Goal: Entertainment & Leisure: Browse casually

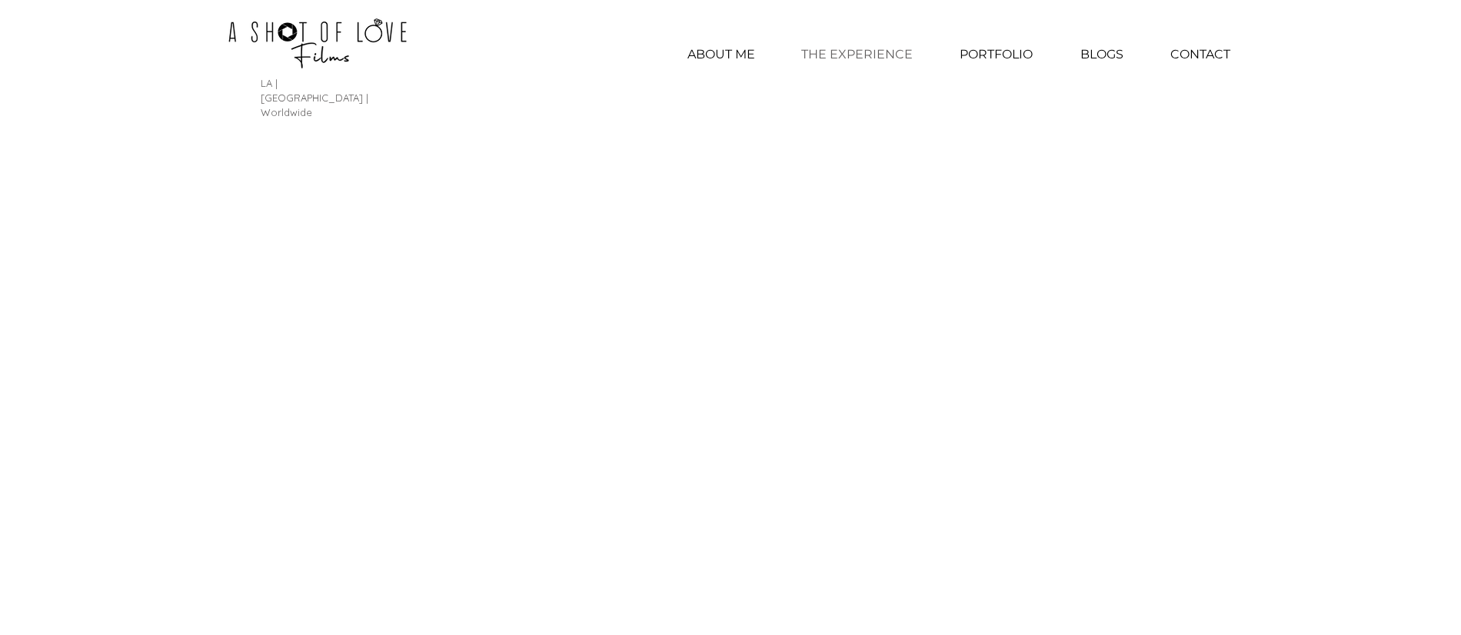
click at [811, 48] on p "THE EXPERIENCE" at bounding box center [857, 54] width 127 height 38
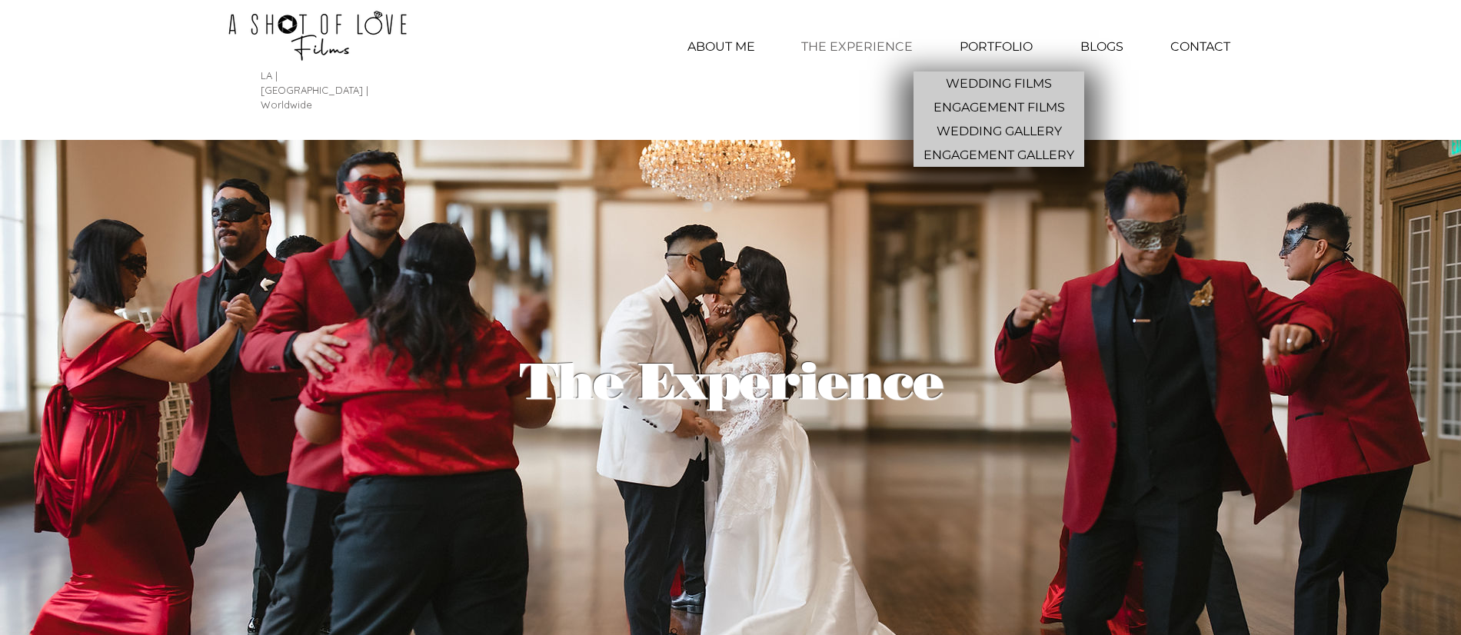
scroll to position [12, 0]
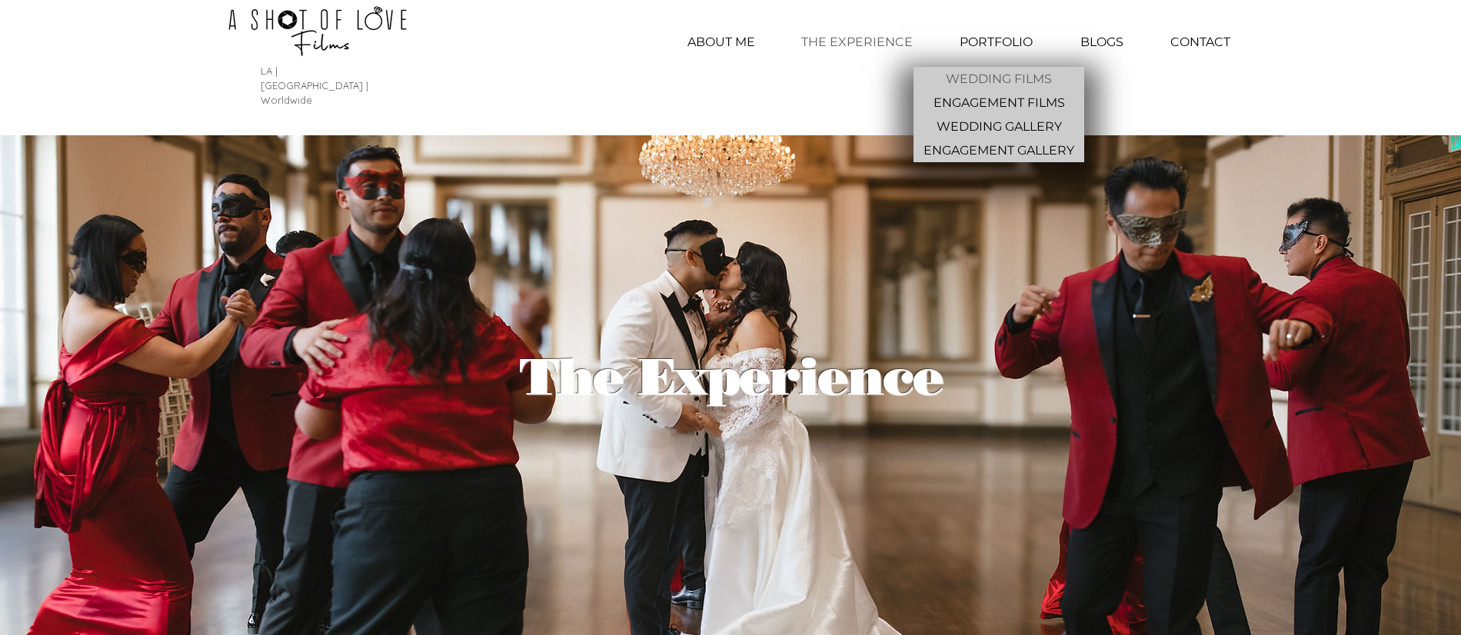
click at [1008, 72] on p "WEDDING FILMS" at bounding box center [999, 79] width 118 height 24
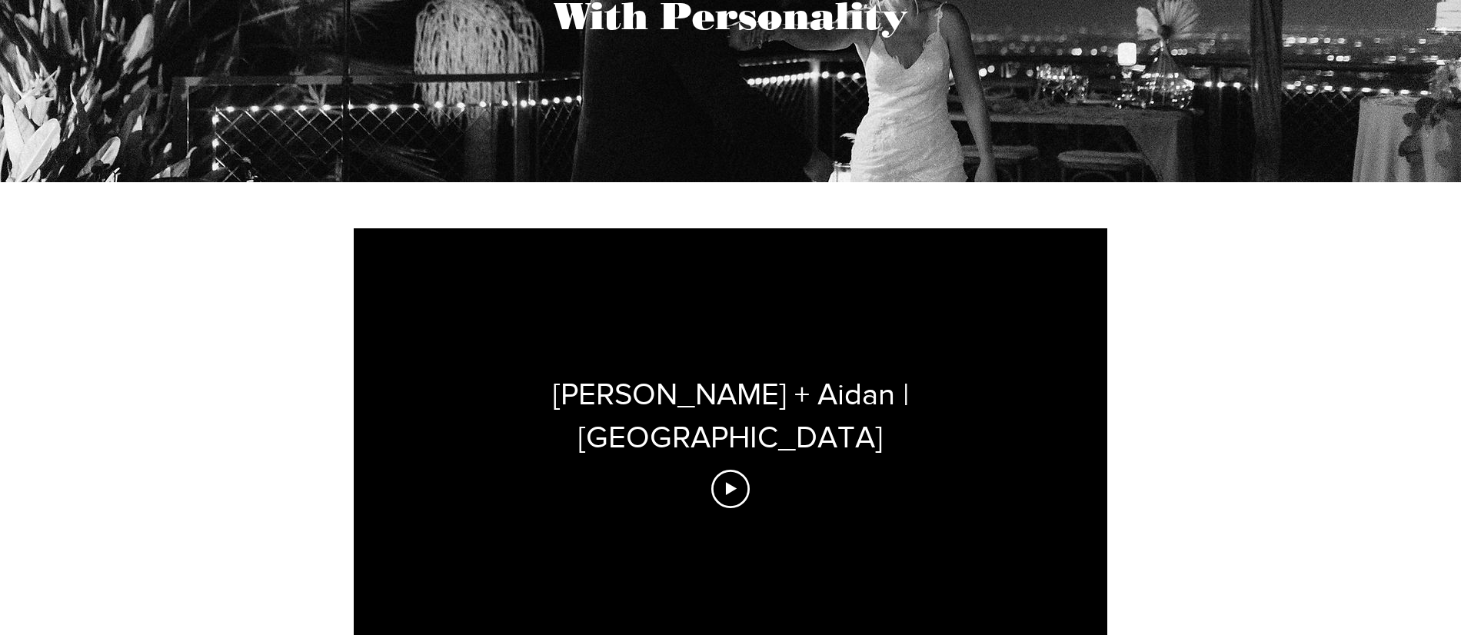
scroll to position [339, 0]
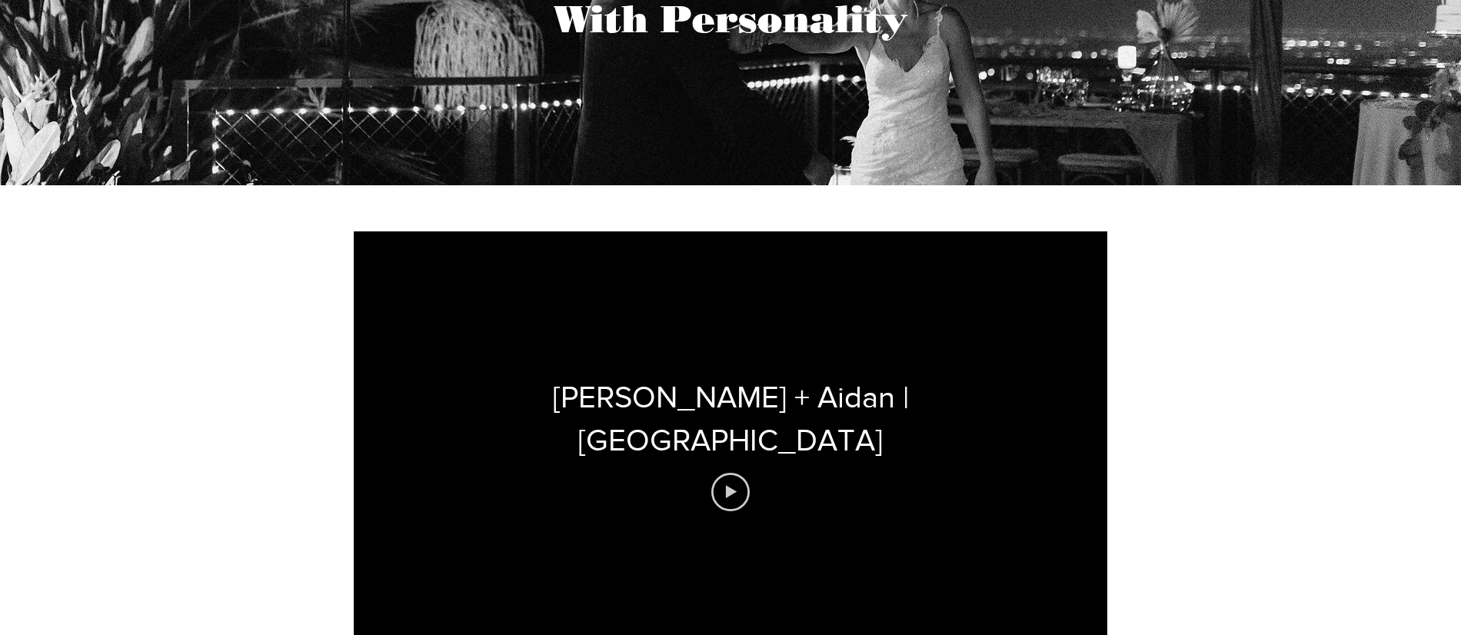
click at [724, 473] on icon "Play video" at bounding box center [730, 492] width 38 height 38
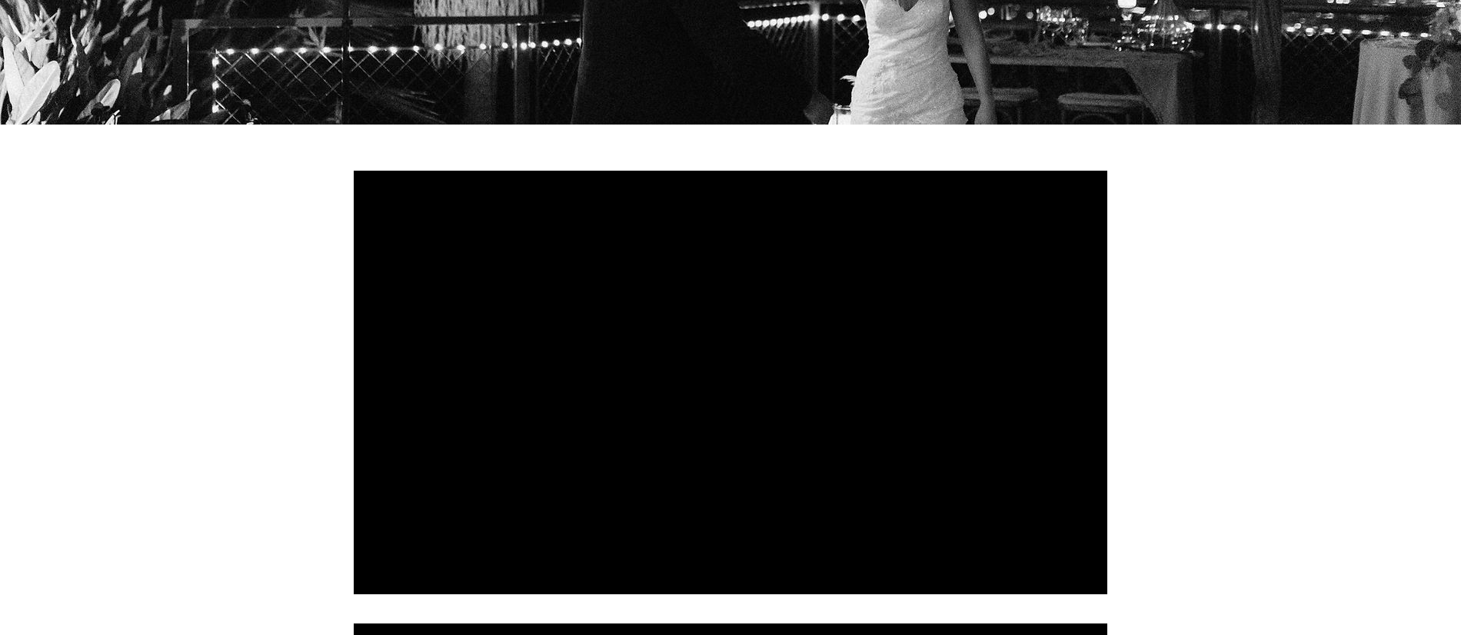
scroll to position [403, 0]
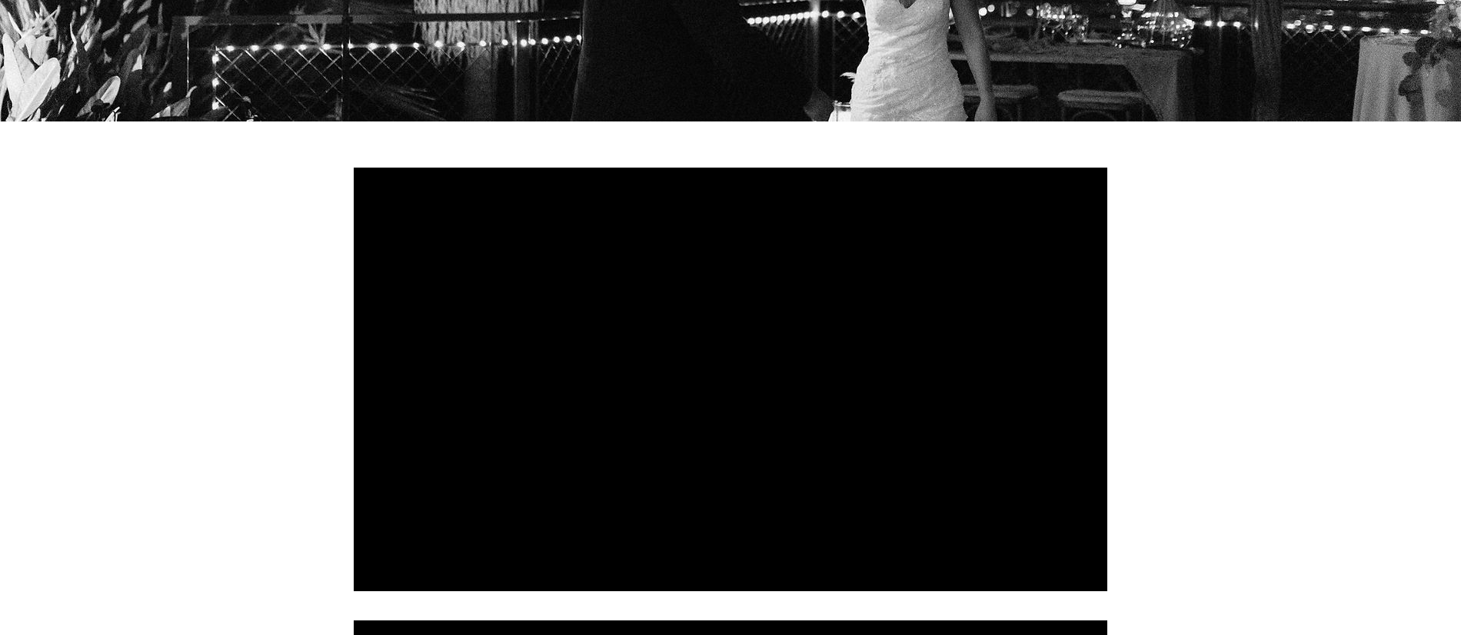
click at [748, 347] on div at bounding box center [731, 380] width 754 height 424
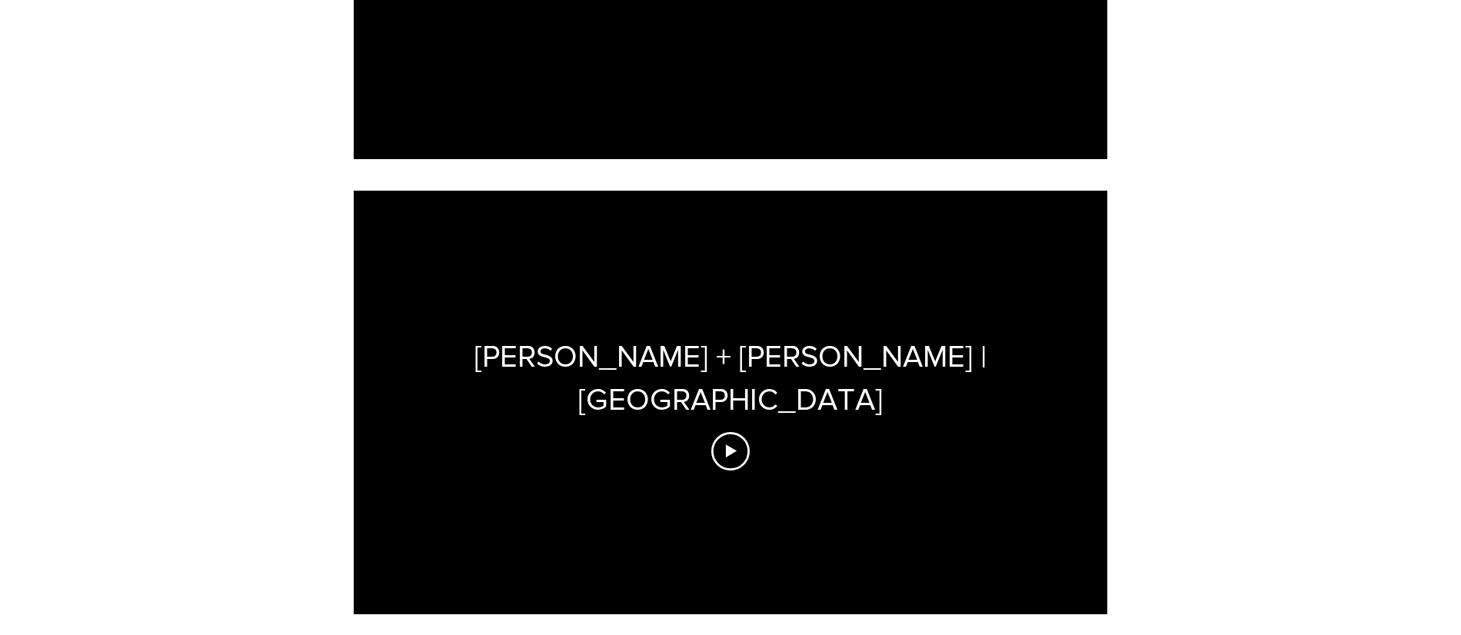
scroll to position [1287, 0]
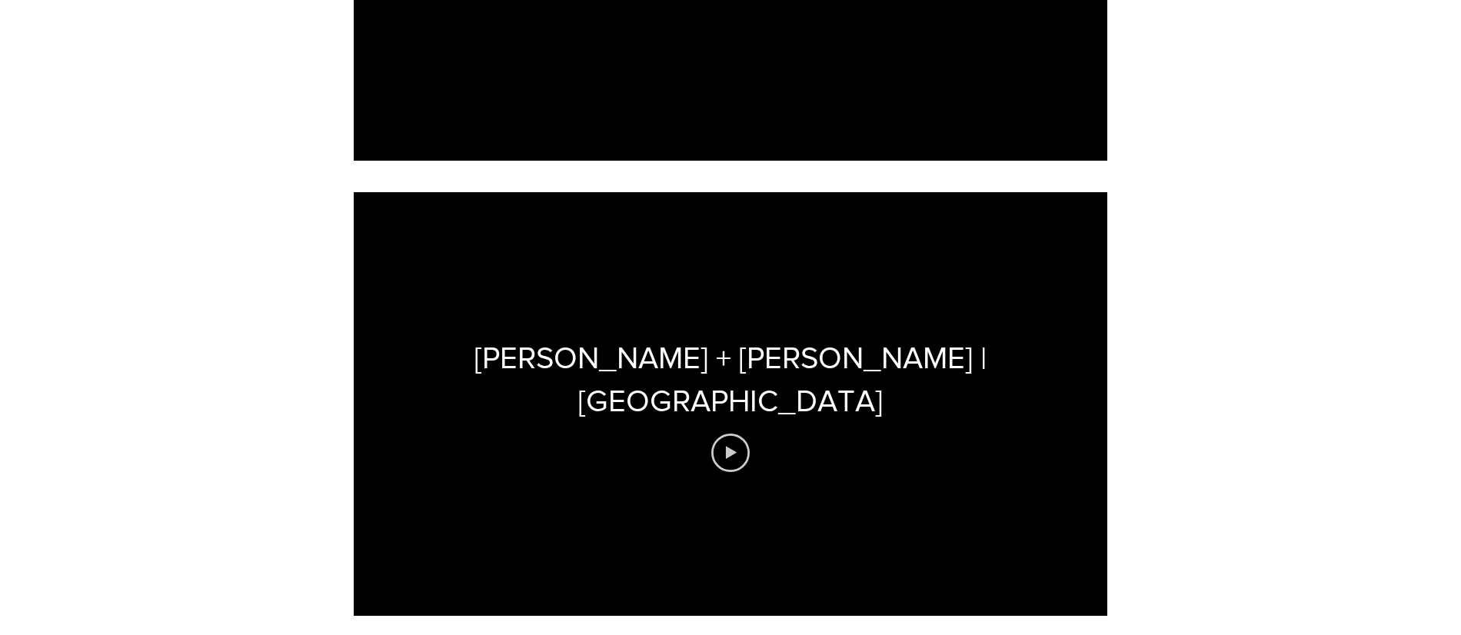
click at [731, 434] on icon "Play video" at bounding box center [730, 453] width 38 height 38
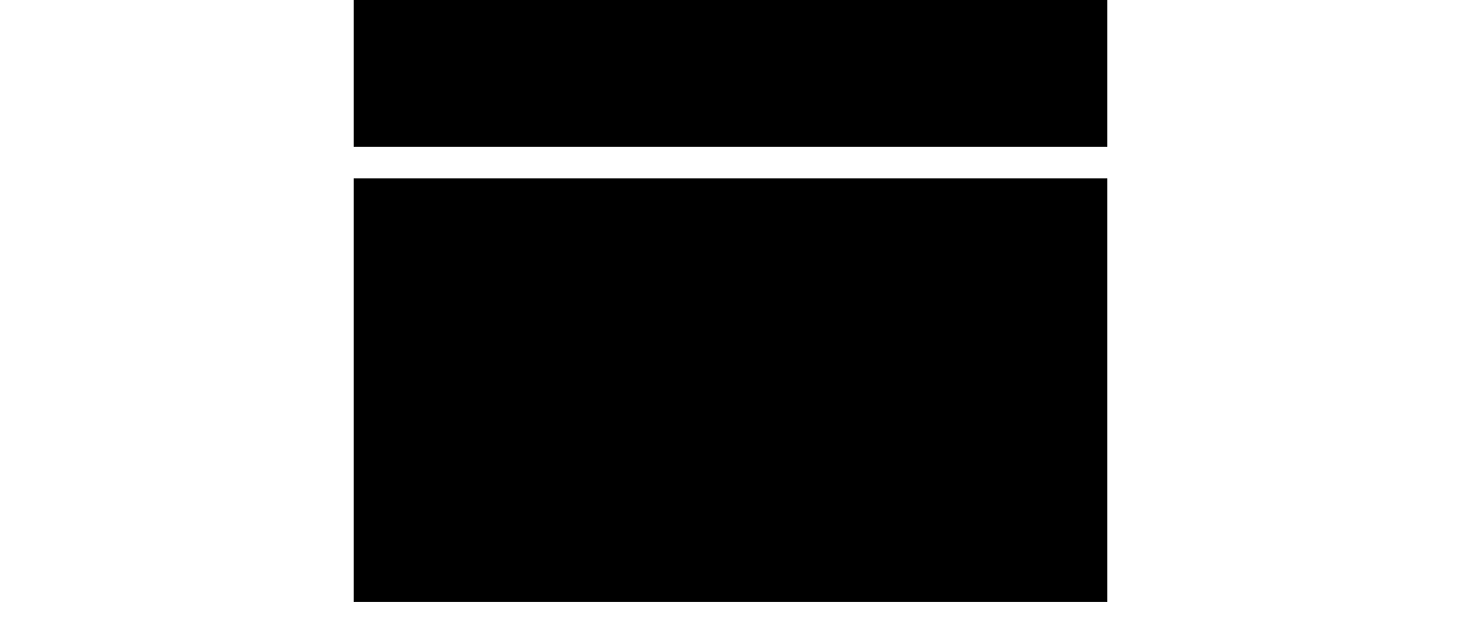
scroll to position [1297, 0]
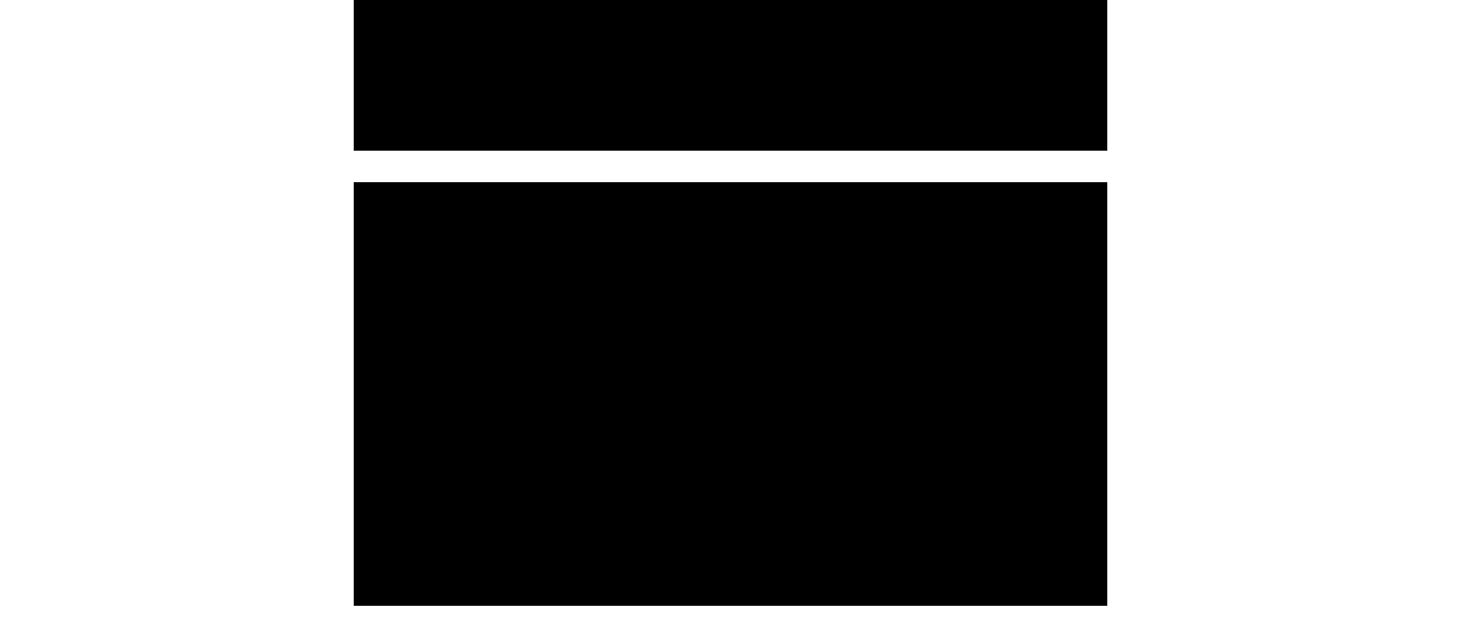
click at [822, 383] on div at bounding box center [731, 394] width 754 height 424
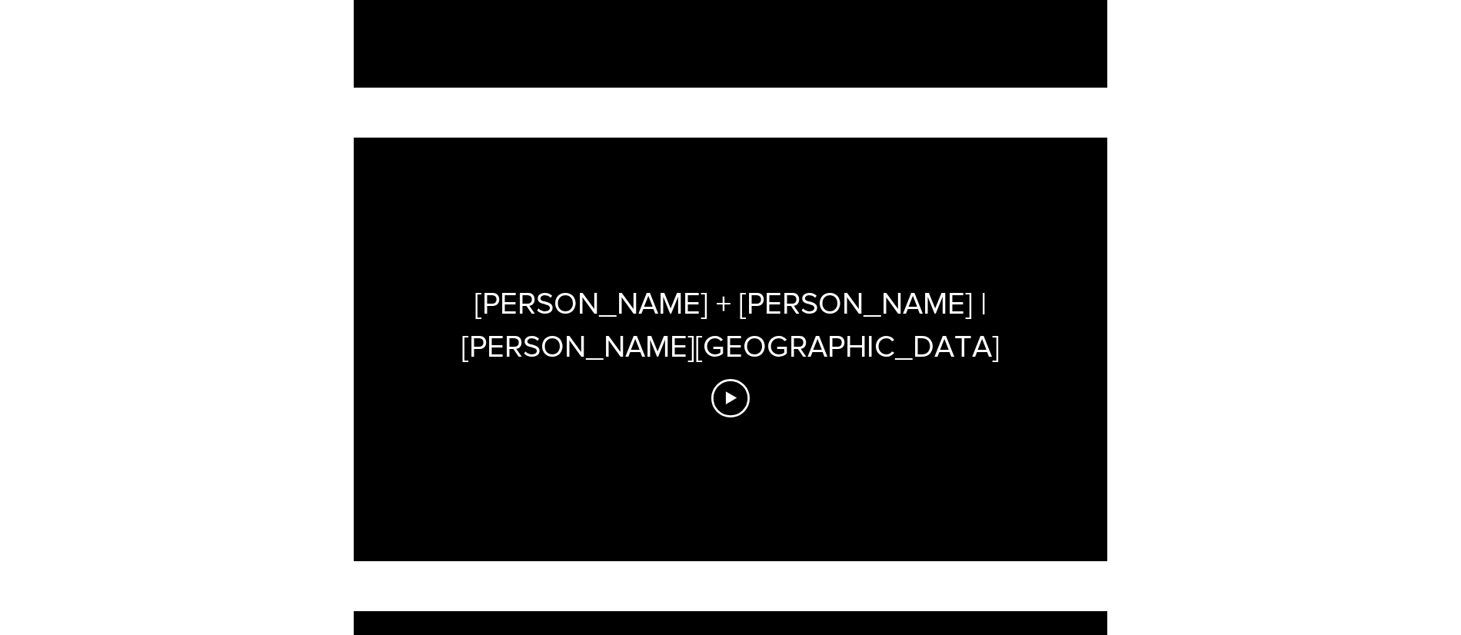
scroll to position [3699, 0]
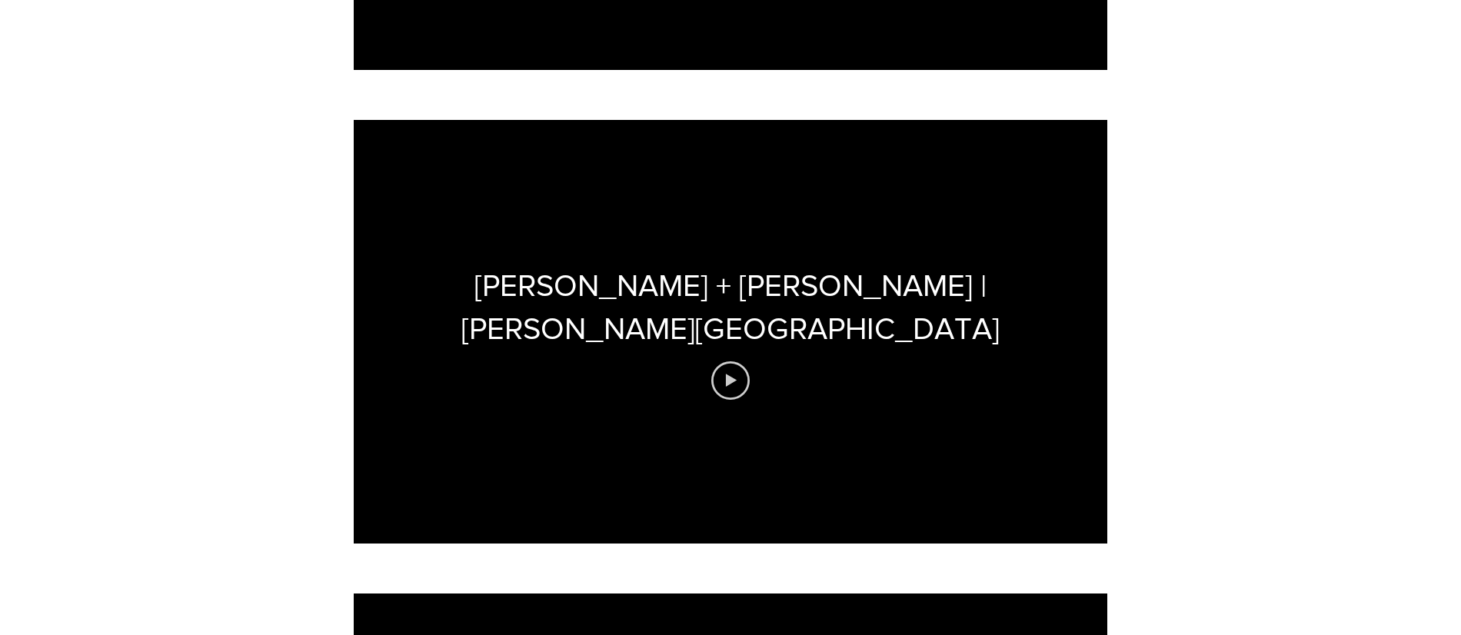
click at [731, 374] on icon "Play video" at bounding box center [731, 380] width 11 height 13
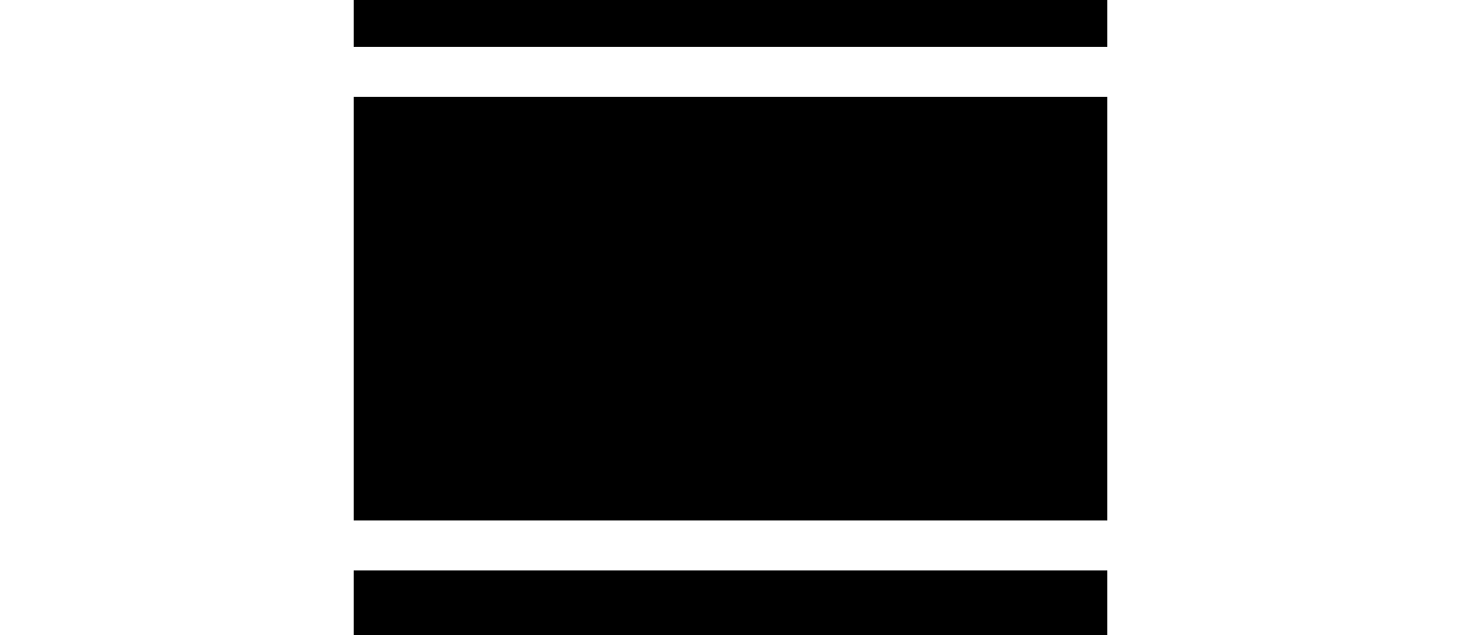
scroll to position [3720, 0]
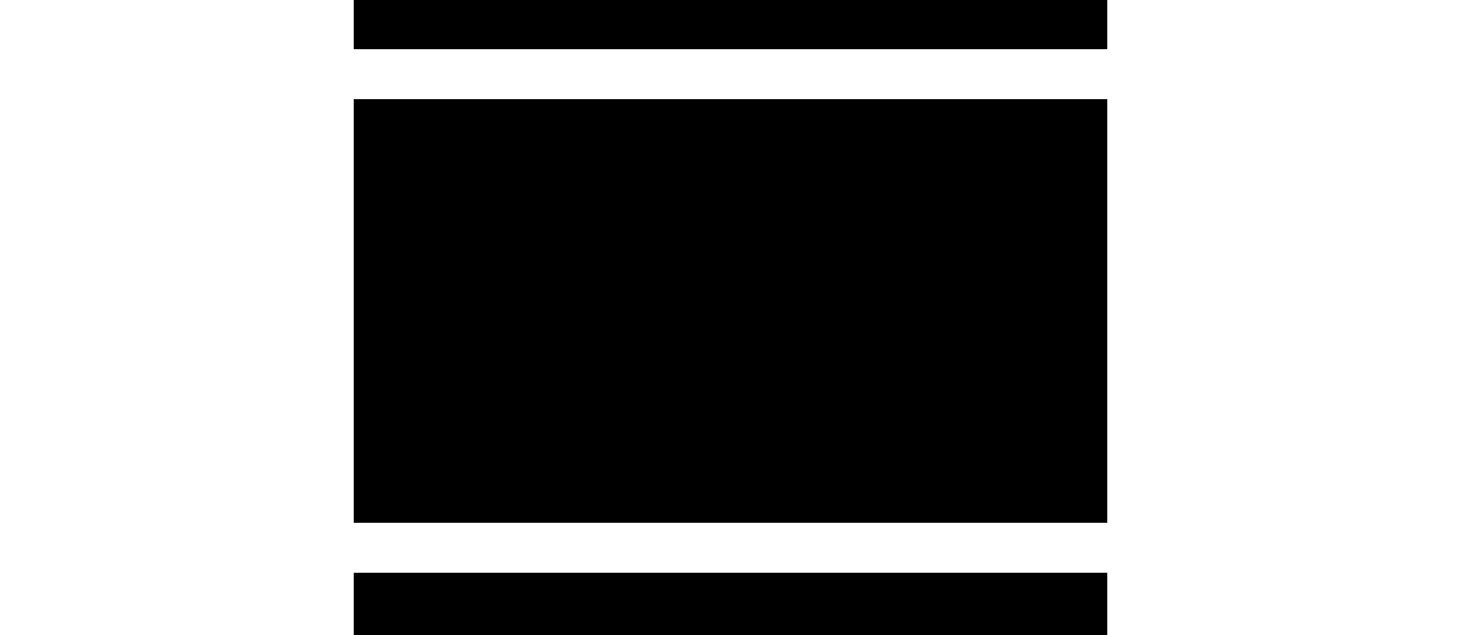
click at [789, 366] on div at bounding box center [731, 311] width 754 height 424
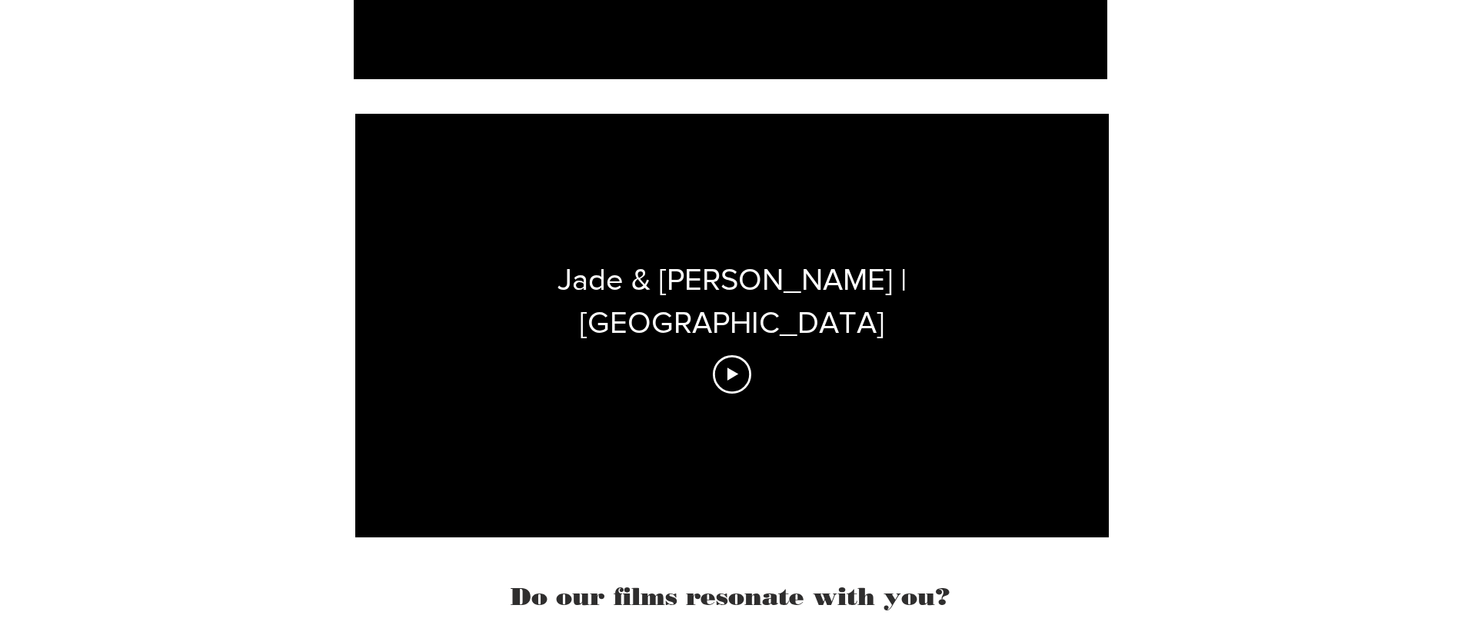
scroll to position [4642, 0]
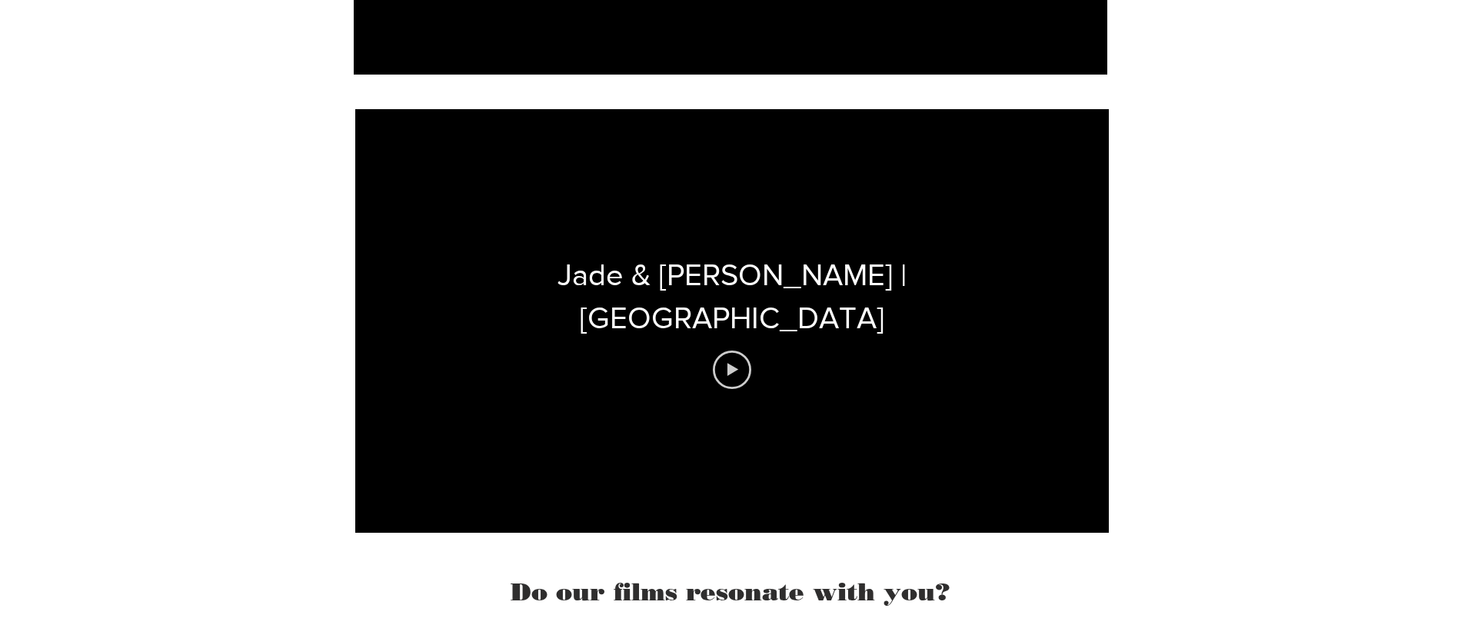
click at [745, 351] on icon "Play video" at bounding box center [732, 370] width 38 height 38
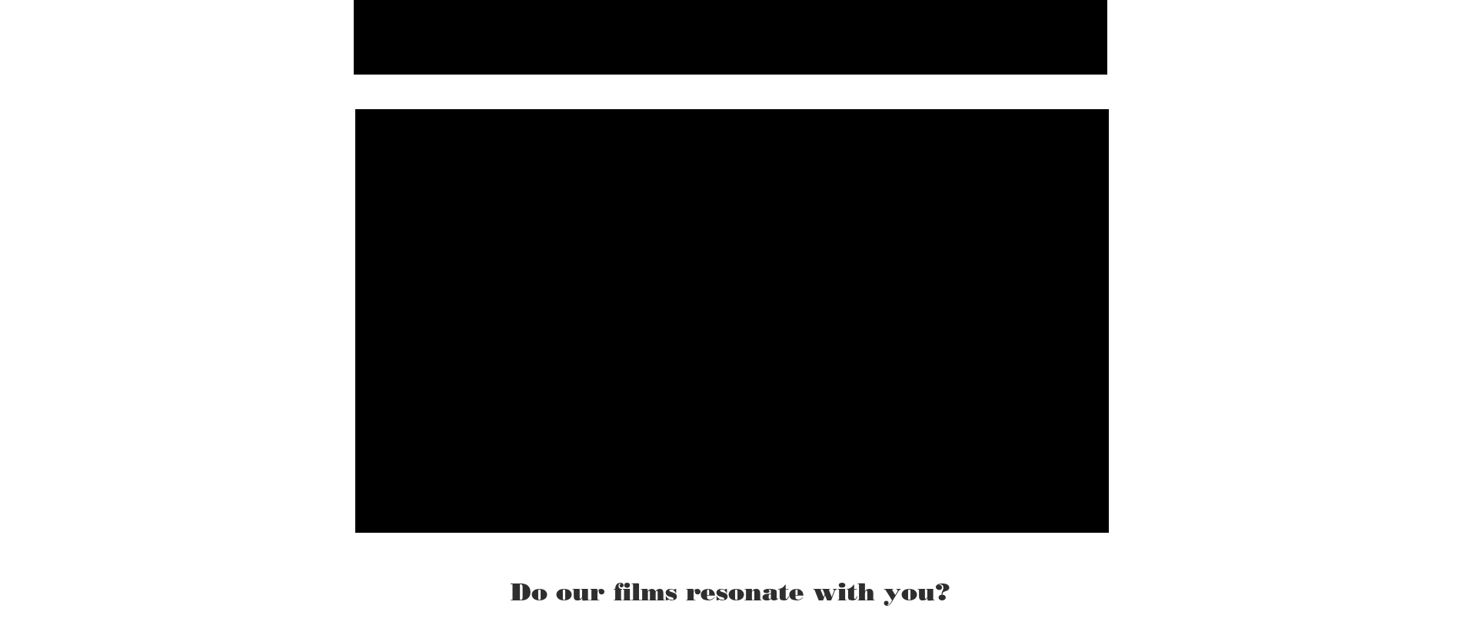
click at [745, 318] on div at bounding box center [732, 321] width 754 height 424
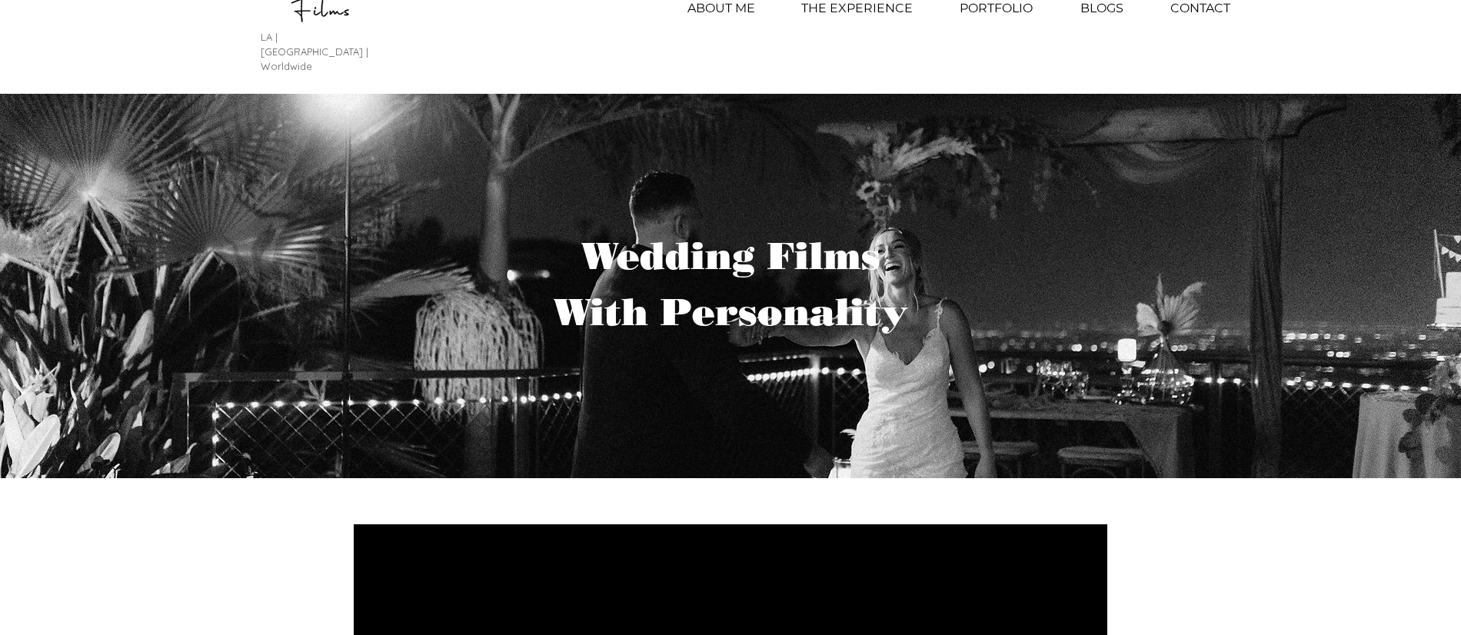
scroll to position [0, 0]
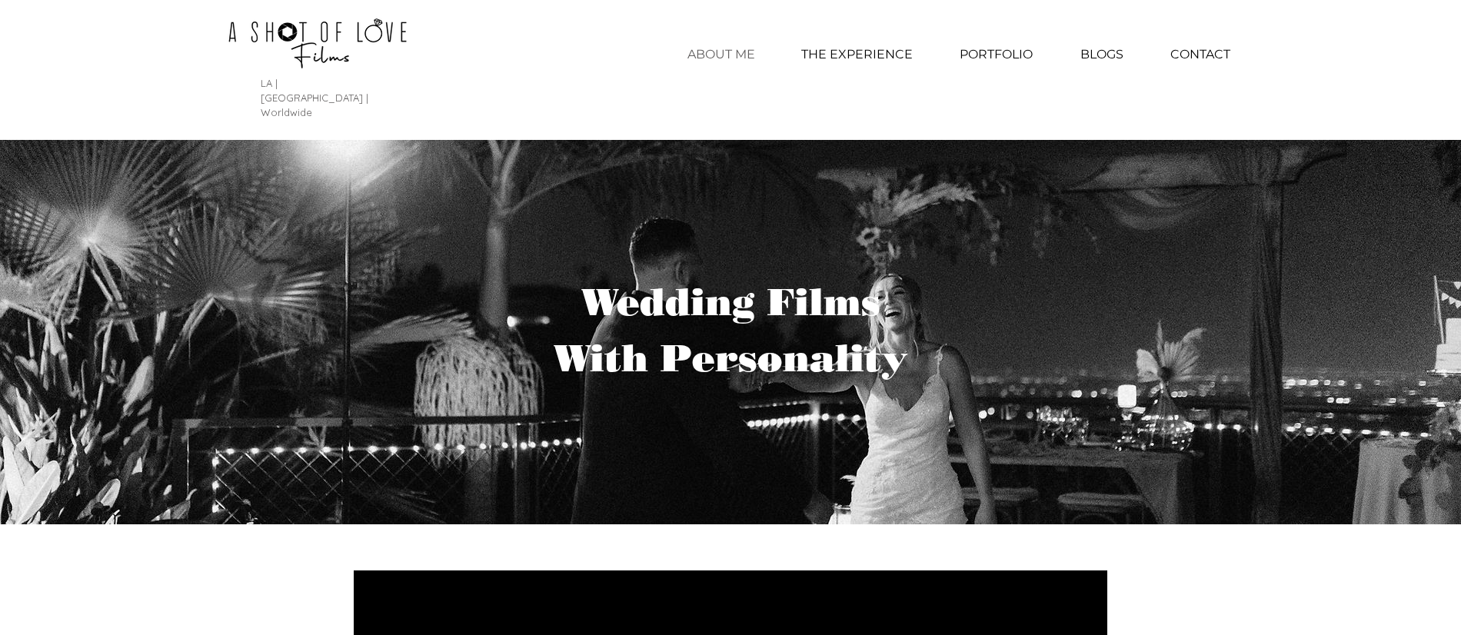
click at [701, 50] on p "ABOUT ME" at bounding box center [721, 54] width 83 height 38
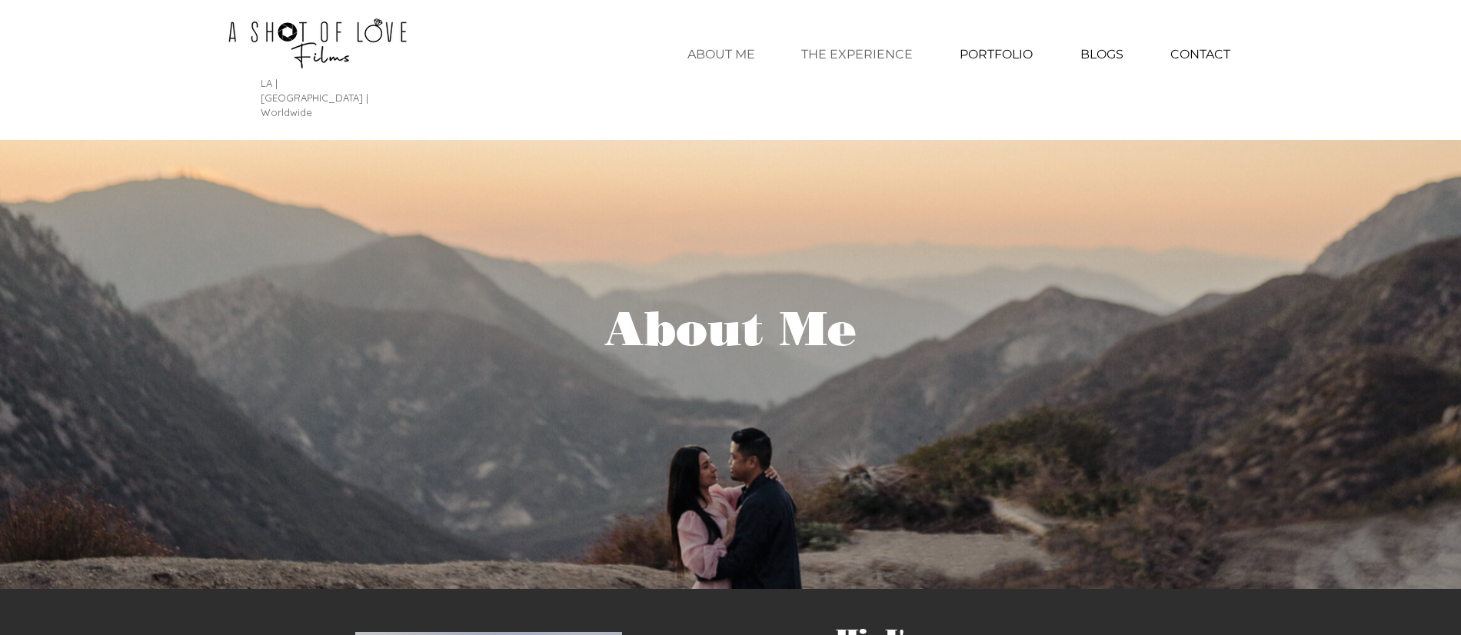
click at [874, 55] on p "THE EXPERIENCE" at bounding box center [857, 54] width 127 height 38
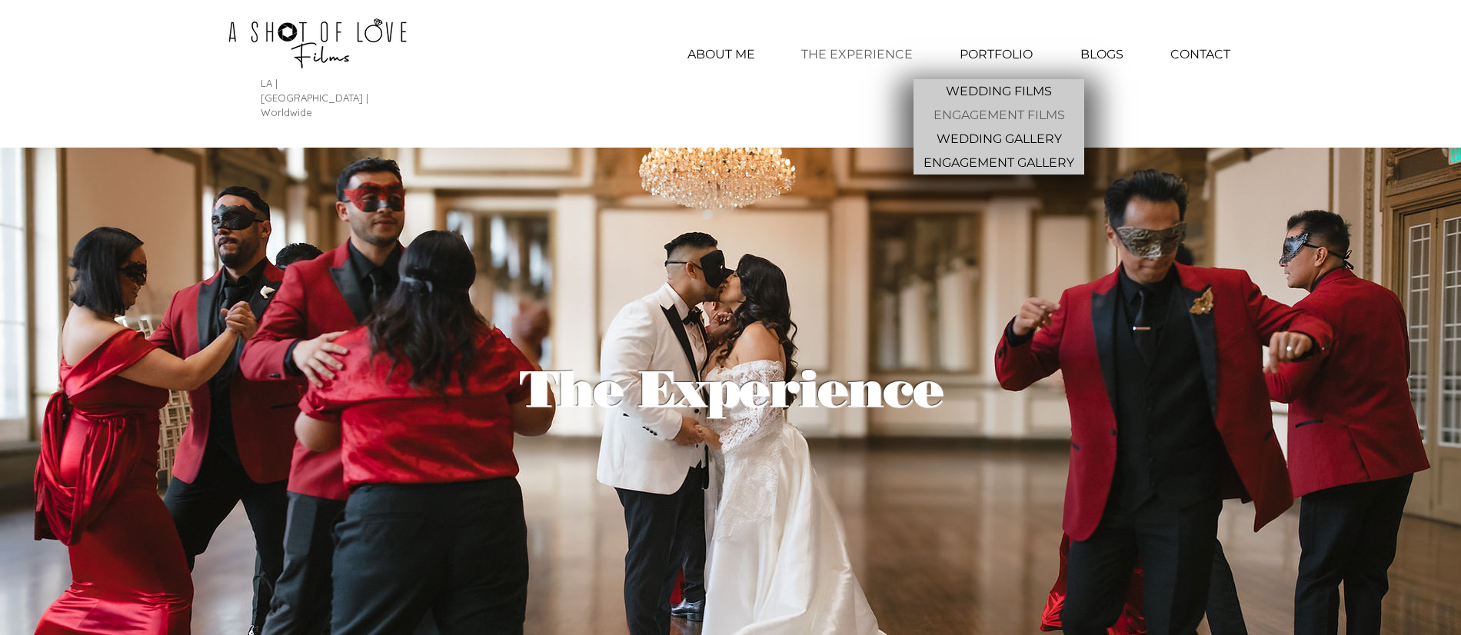
click at [1017, 112] on p "ENGAGEMENT FILMS" at bounding box center [1000, 115] width 144 height 24
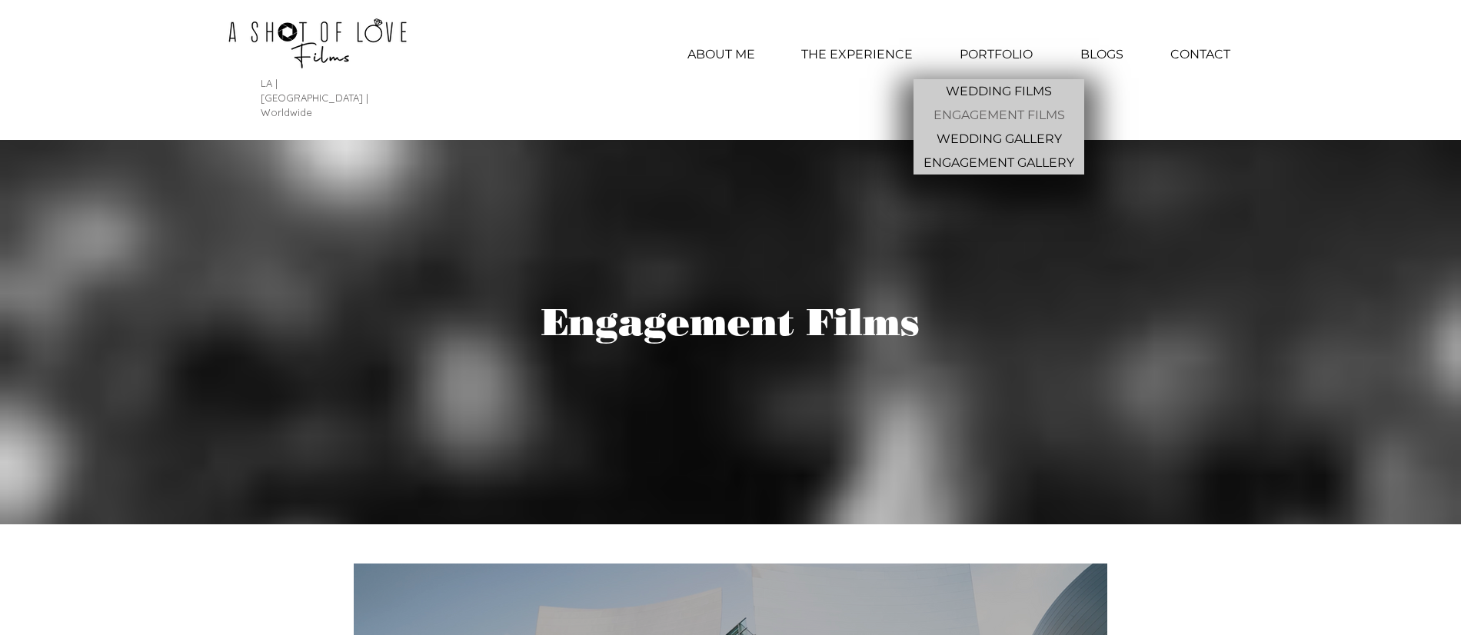
click at [1020, 118] on p "ENGAGEMENT FILMS" at bounding box center [1000, 115] width 144 height 24
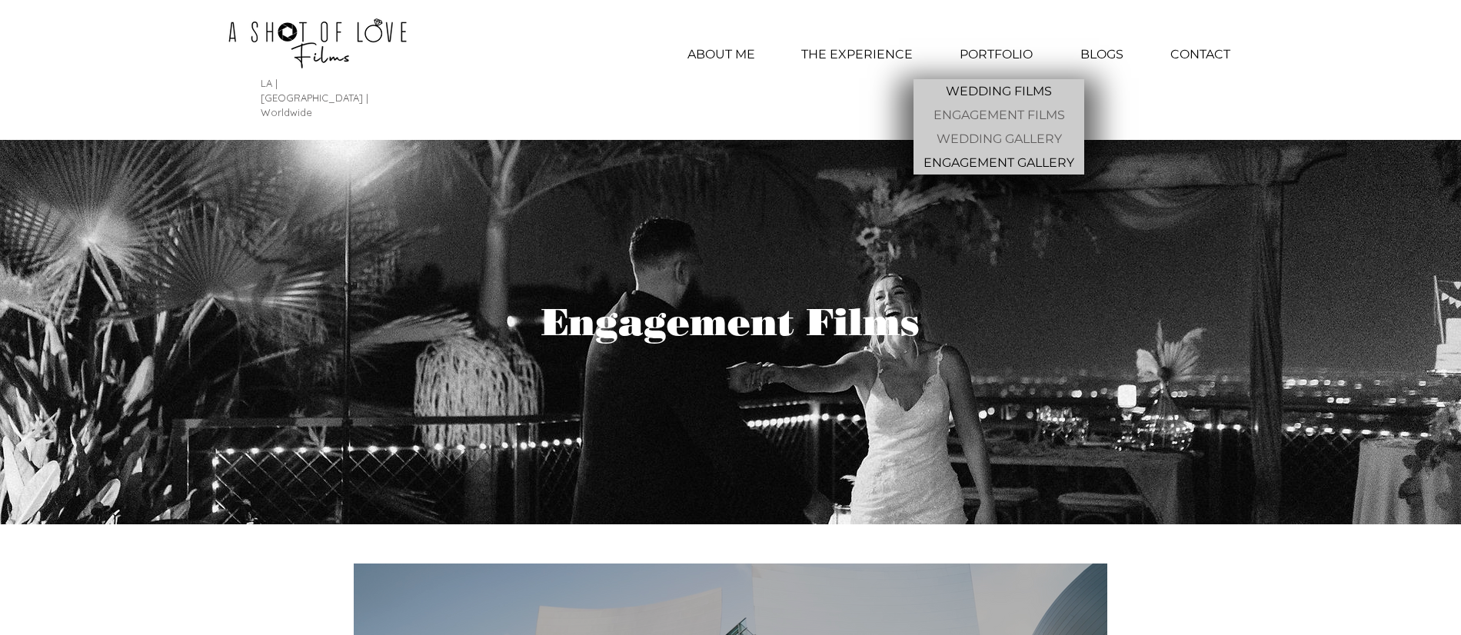
click at [1015, 138] on p "WEDDING GALLERY" at bounding box center [1000, 139] width 138 height 24
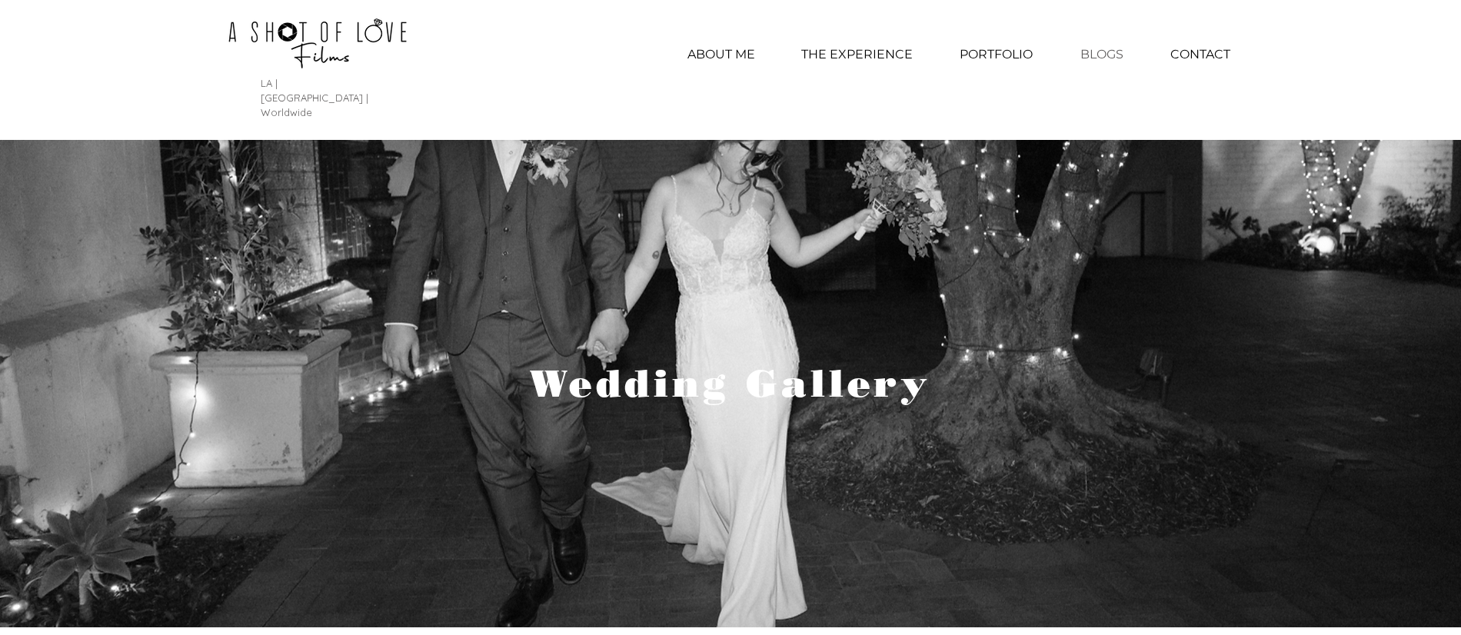
click at [1118, 58] on p "BLOGS" at bounding box center [1102, 54] width 58 height 38
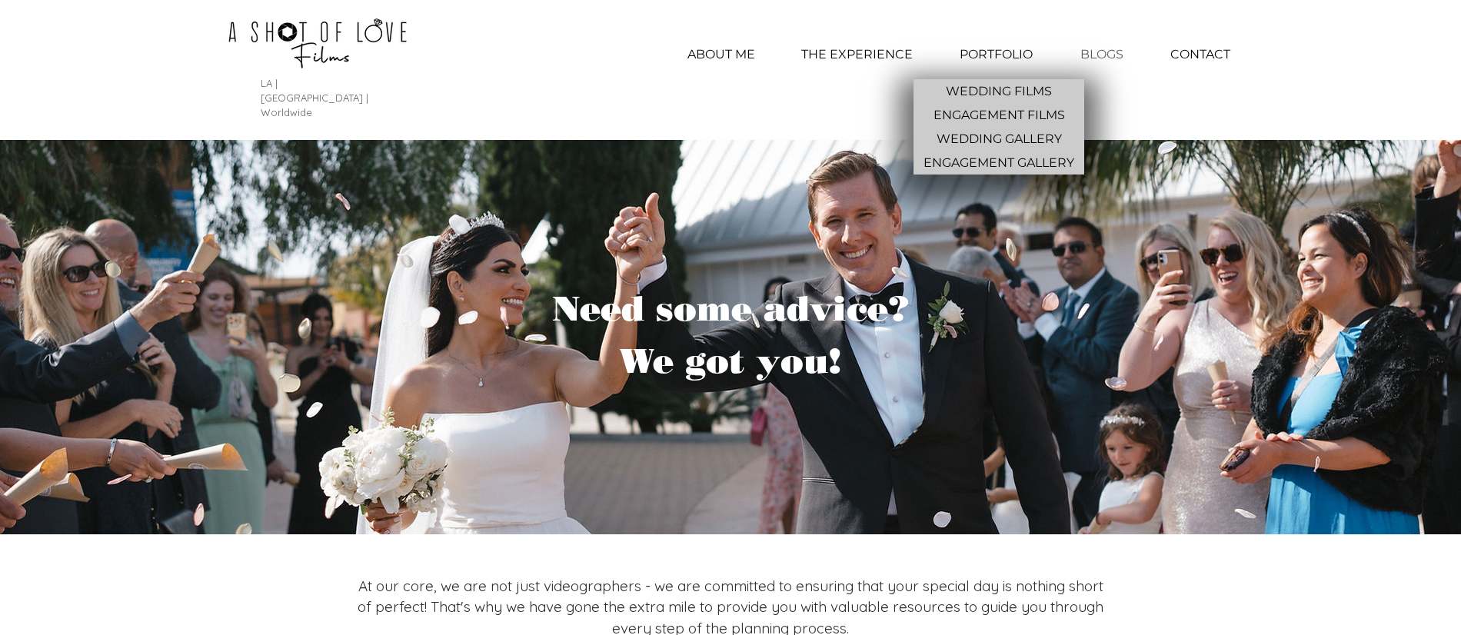
click at [983, 61] on p "PORTFOLIO" at bounding box center [996, 54] width 88 height 38
